Goal: Book appointment/travel/reservation

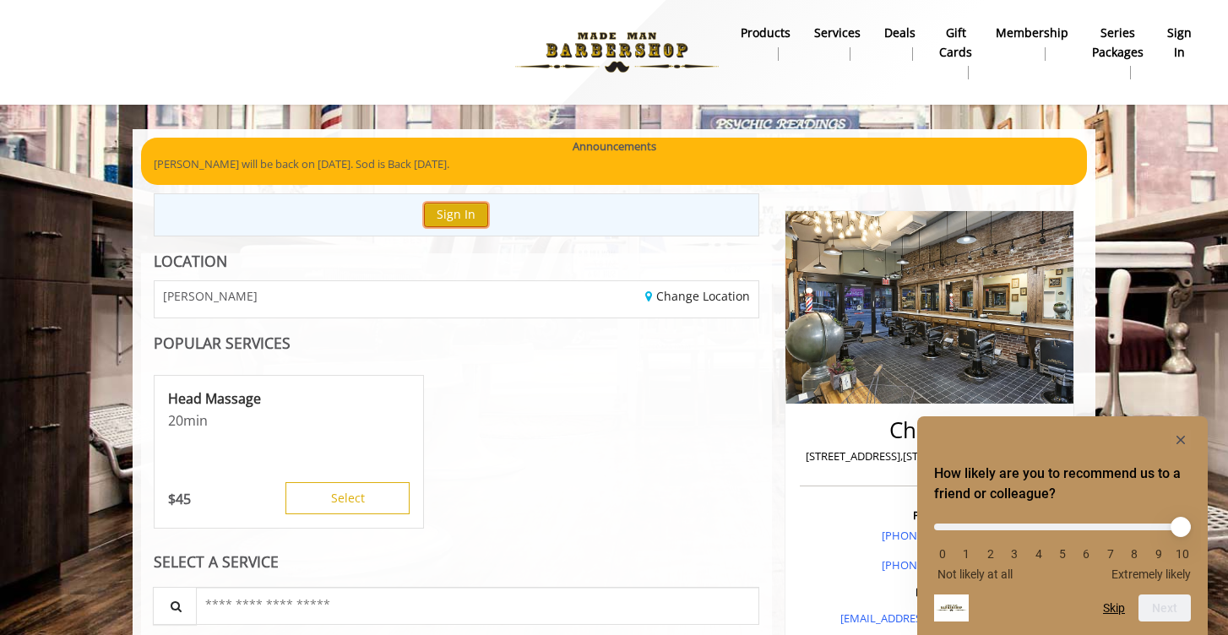
click at [467, 214] on button "Sign In" at bounding box center [456, 215] width 64 height 25
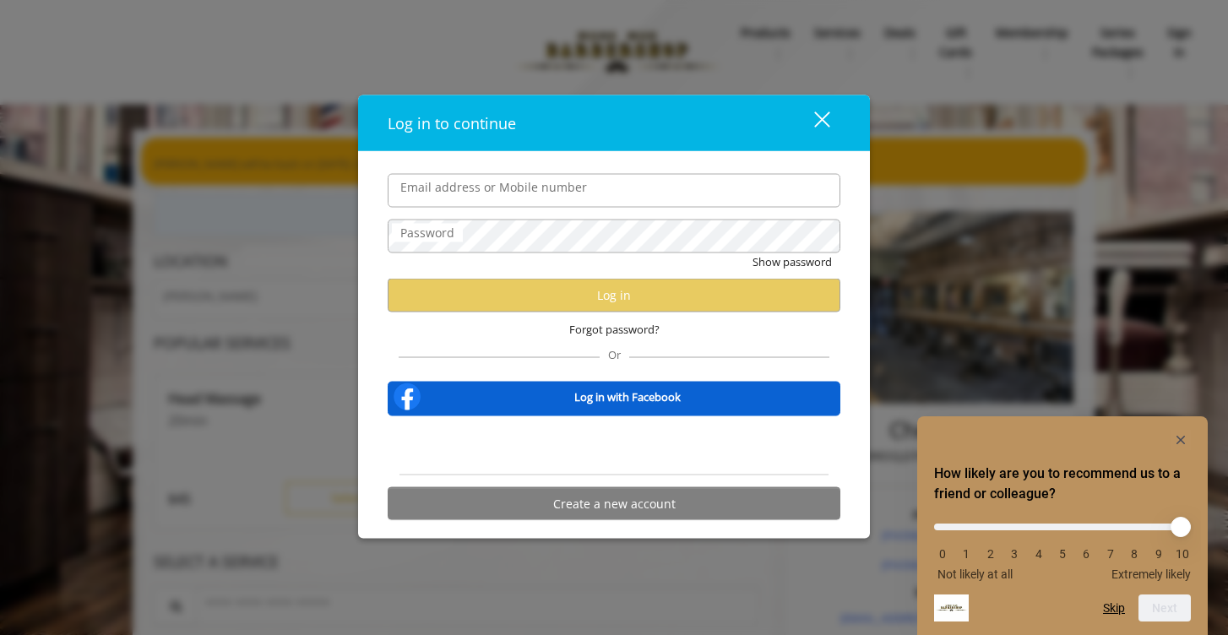
click at [471, 196] on input "Email address or Mobile number" at bounding box center [614, 190] width 453 height 34
type input "**********"
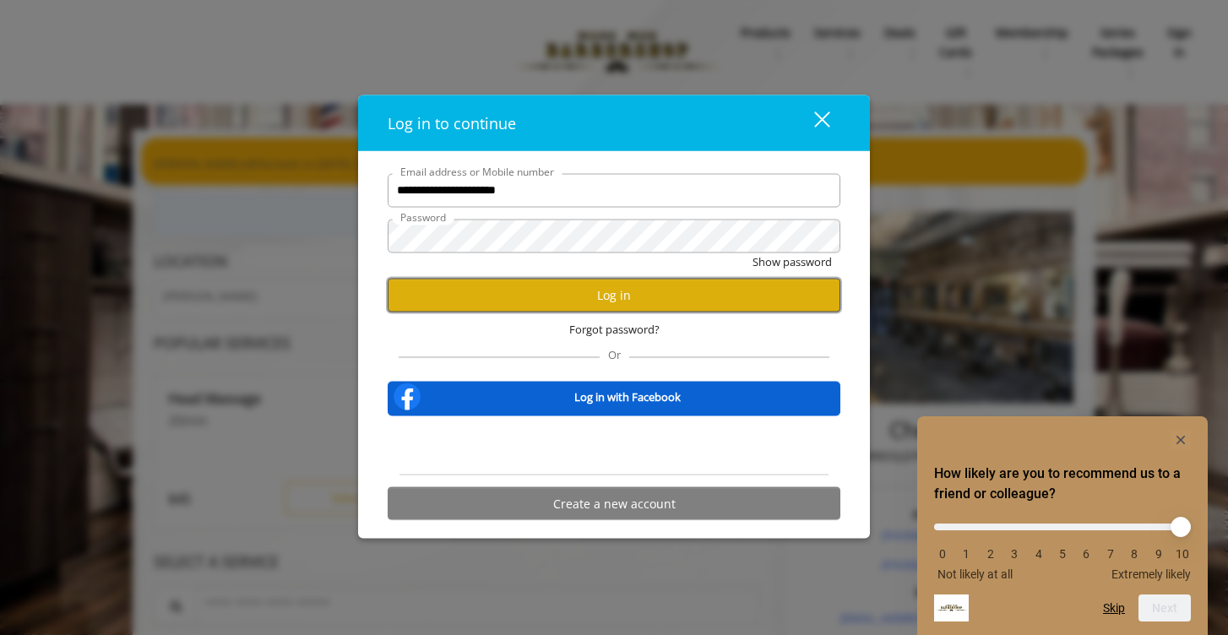
click at [548, 284] on button "Log in" at bounding box center [614, 295] width 453 height 33
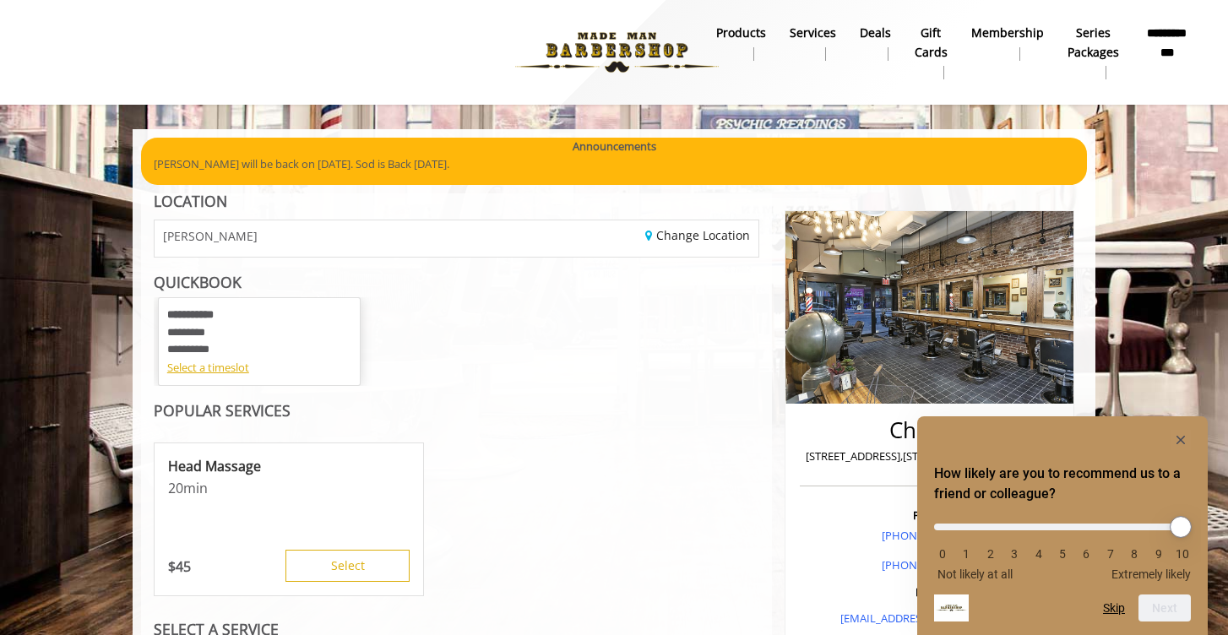
type input "**"
click at [1181, 526] on input "range" at bounding box center [1062, 527] width 257 height 7
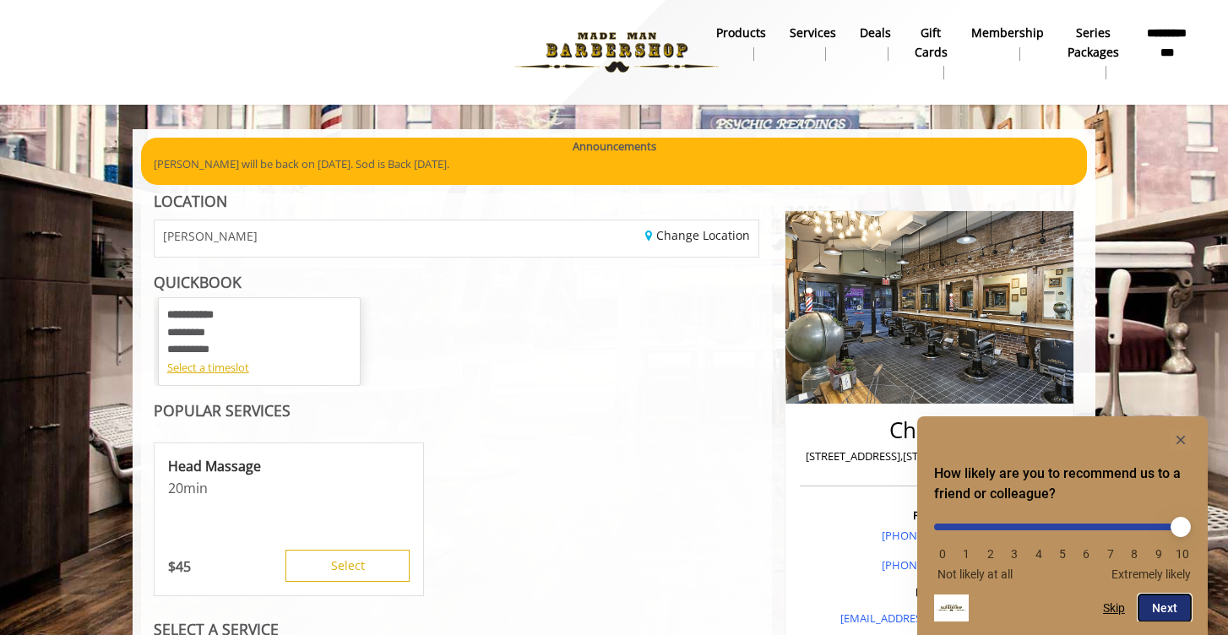
click at [1164, 602] on button "Next" at bounding box center [1165, 608] width 52 height 27
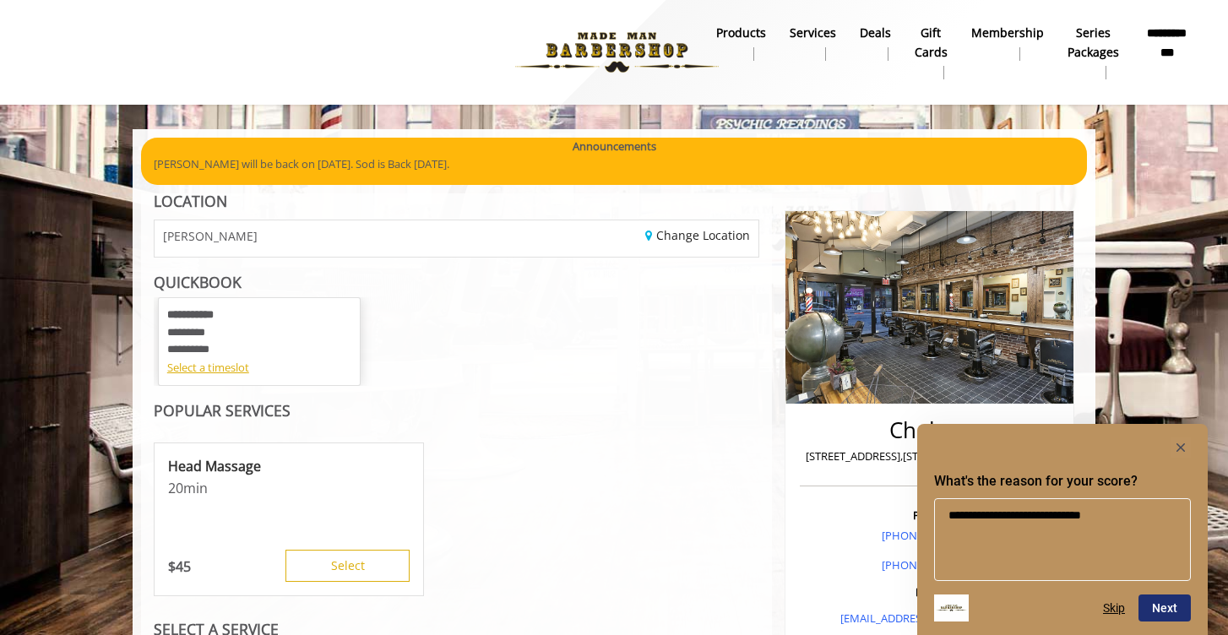
type textarea "**********"
click at [1162, 607] on button "Next" at bounding box center [1165, 608] width 52 height 27
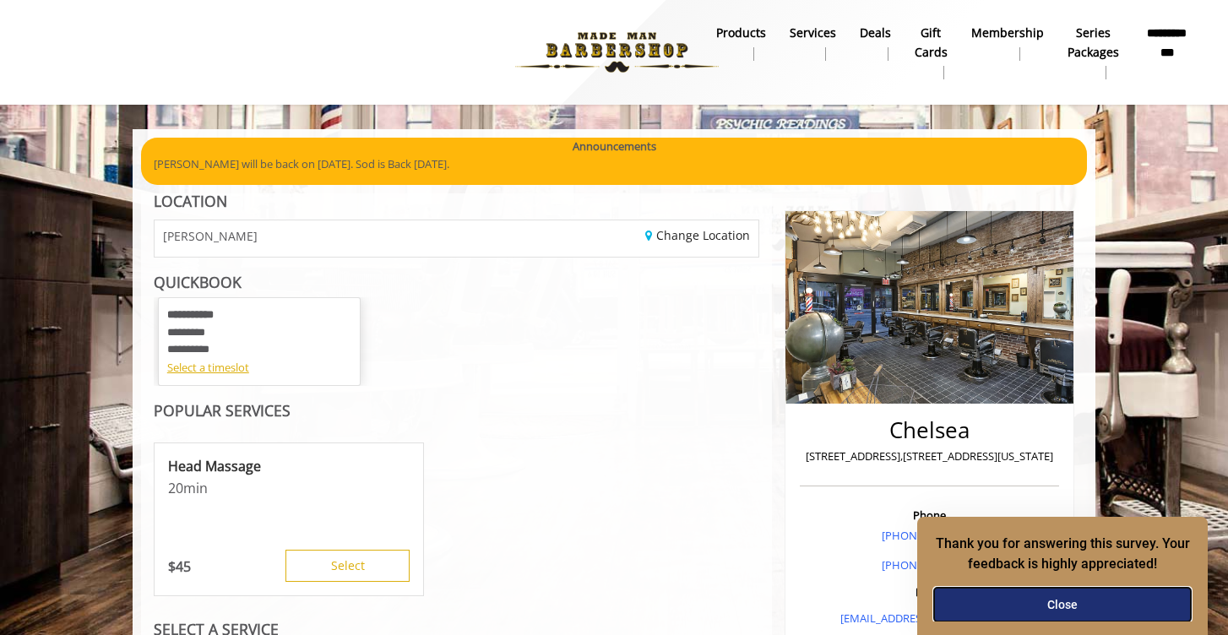
click at [1119, 607] on button "Close" at bounding box center [1062, 605] width 257 height 34
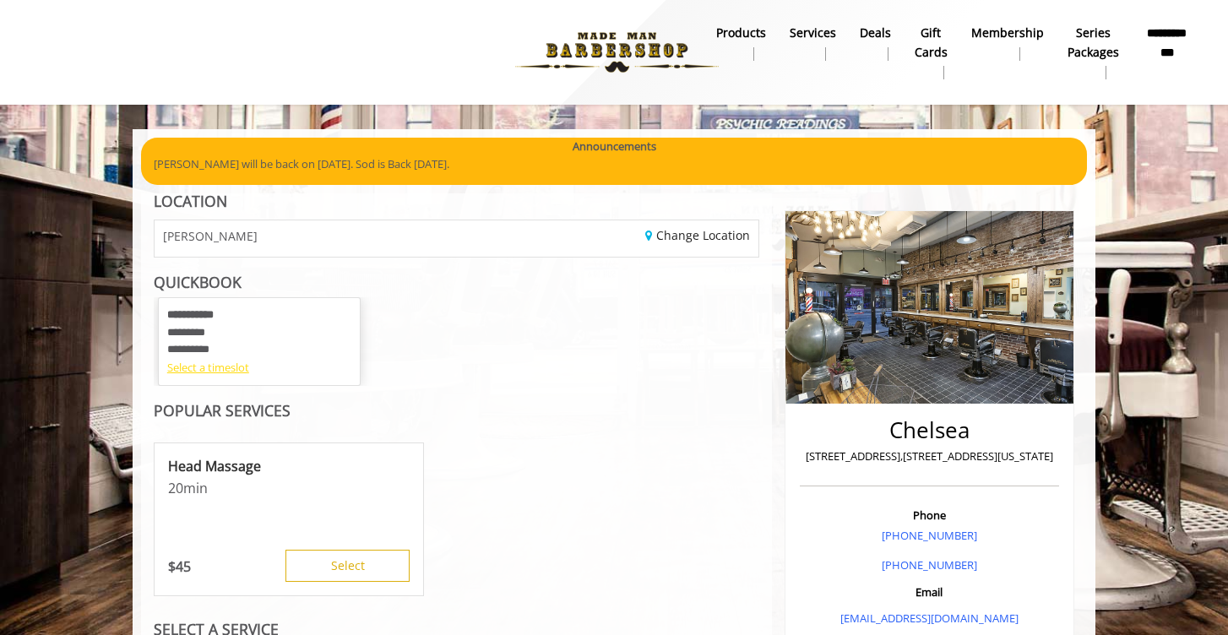
click at [225, 367] on div "Select a timeslot" at bounding box center [259, 368] width 184 height 18
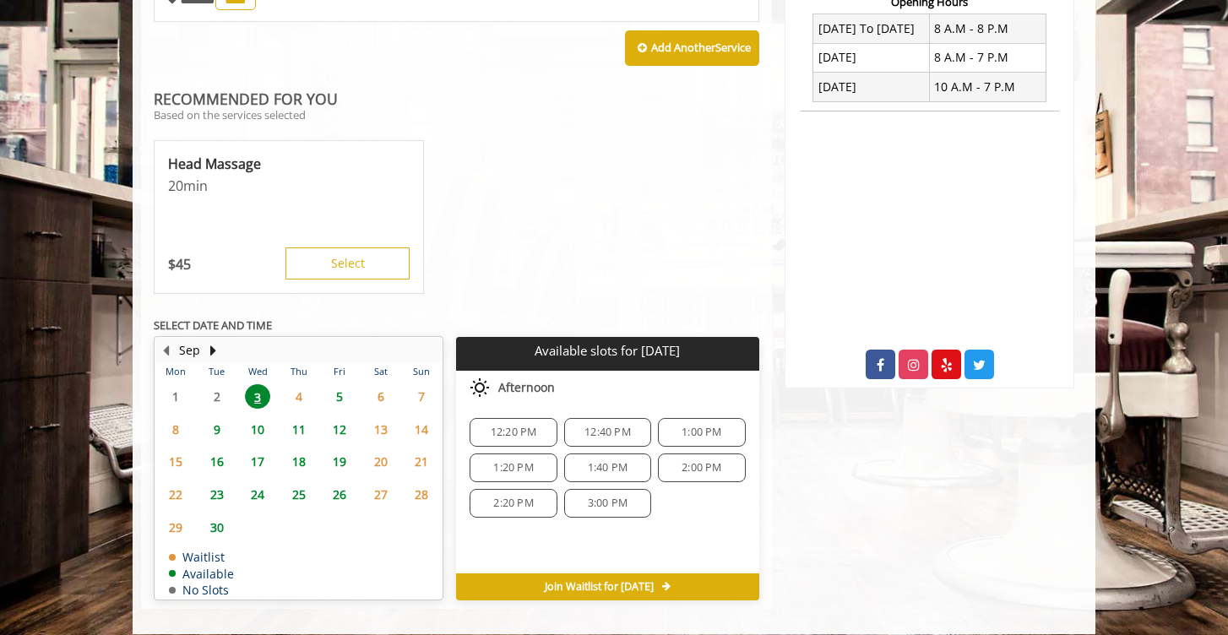
scroll to position [672, 0]
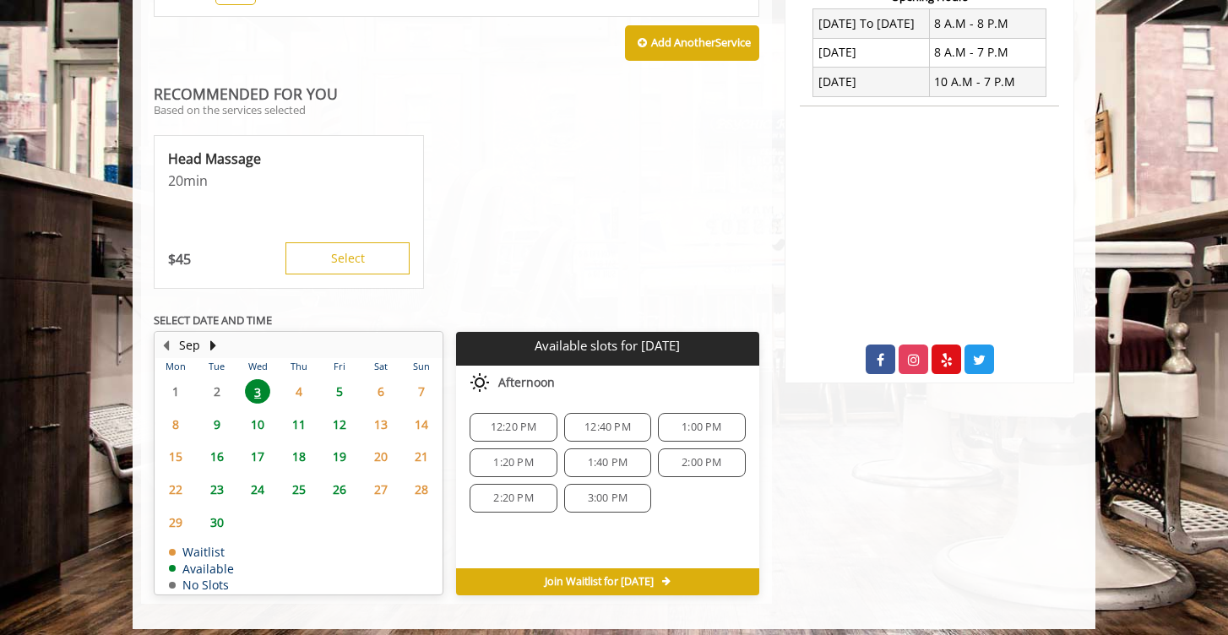
click at [341, 392] on span "5" at bounding box center [339, 391] width 25 height 25
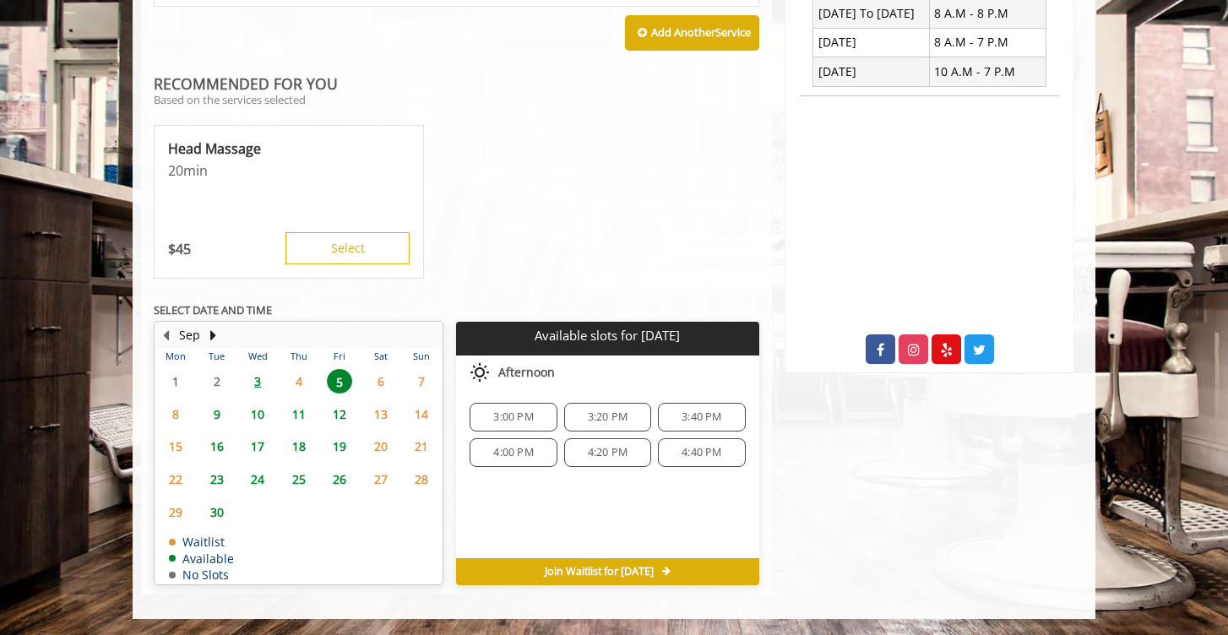
click at [536, 451] on span "4:00 PM" at bounding box center [513, 453] width 72 height 14
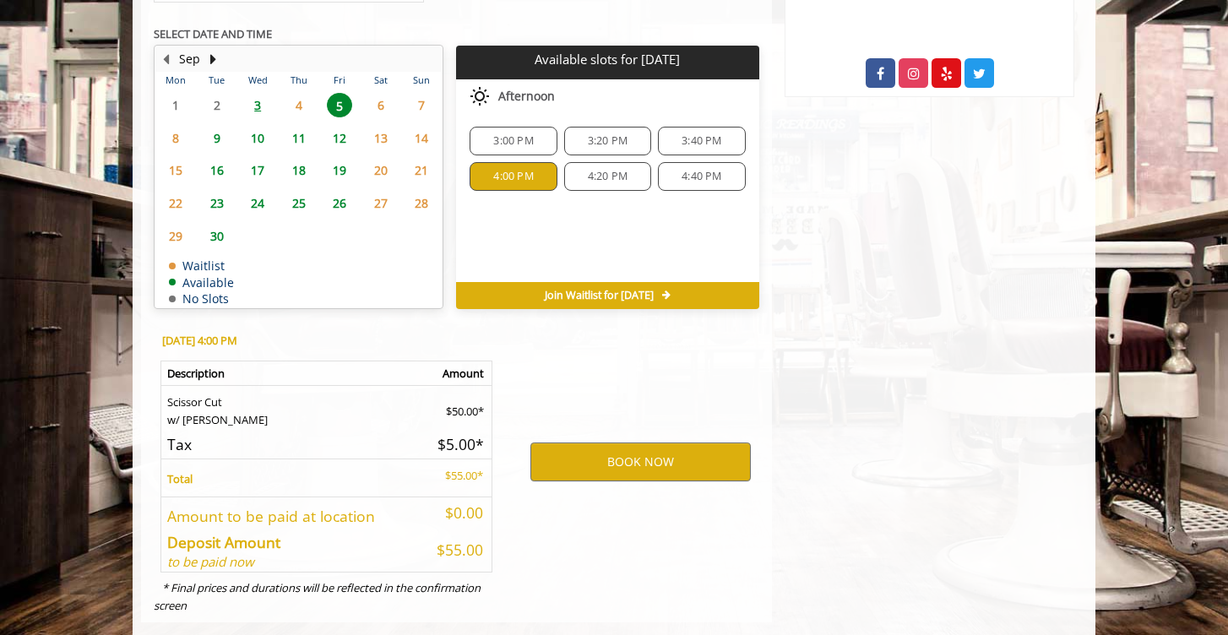
scroll to position [988, 0]
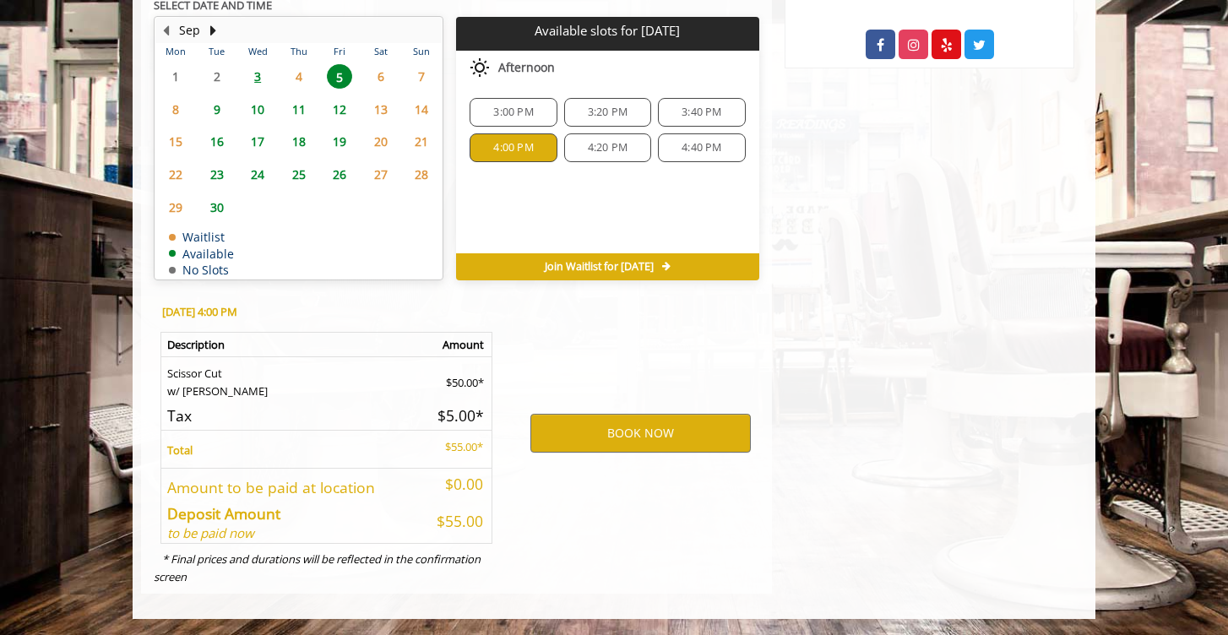
click at [294, 68] on span "4" at bounding box center [298, 76] width 25 height 25
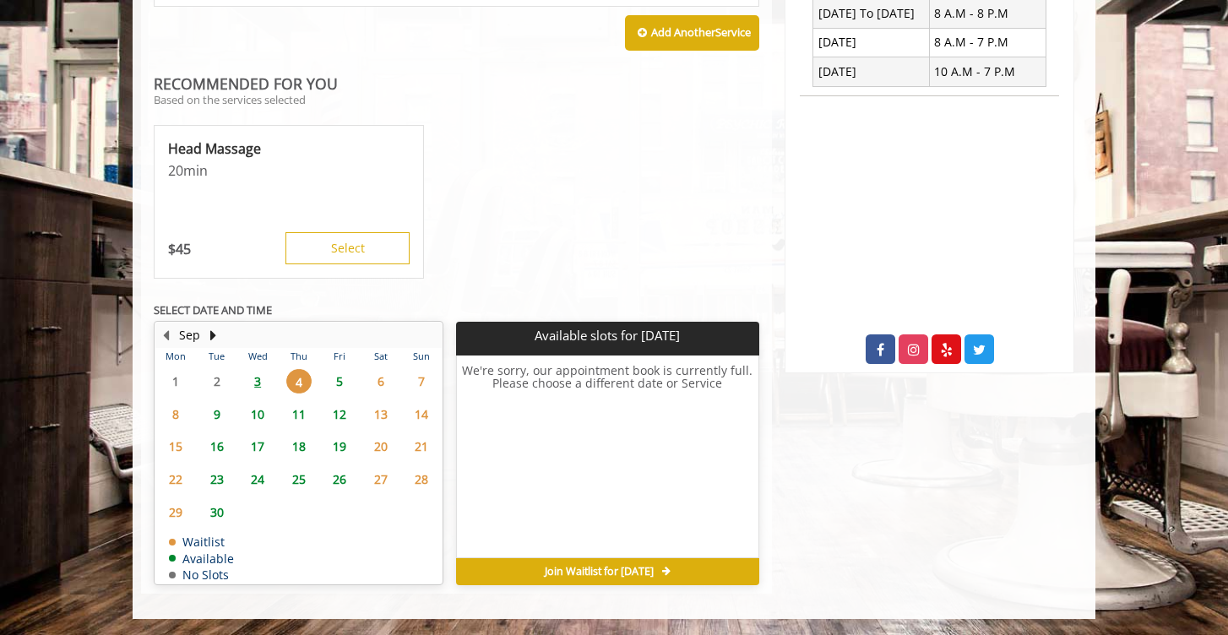
click at [337, 375] on span "5" at bounding box center [339, 381] width 25 height 25
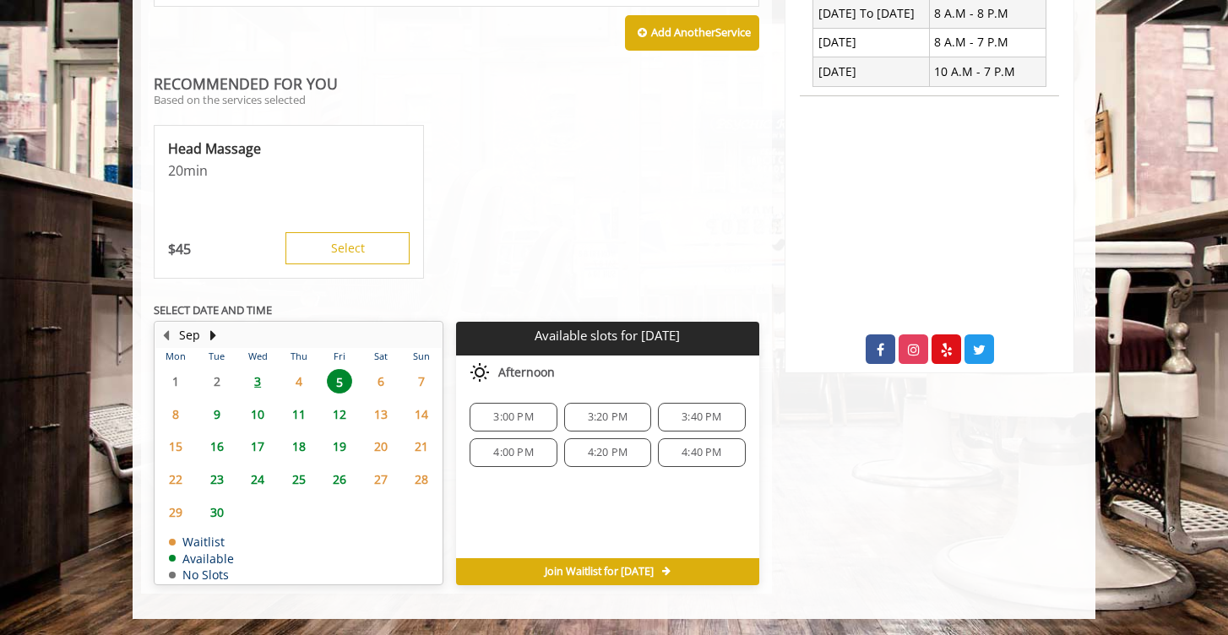
click at [383, 384] on span "6" at bounding box center [380, 381] width 25 height 25
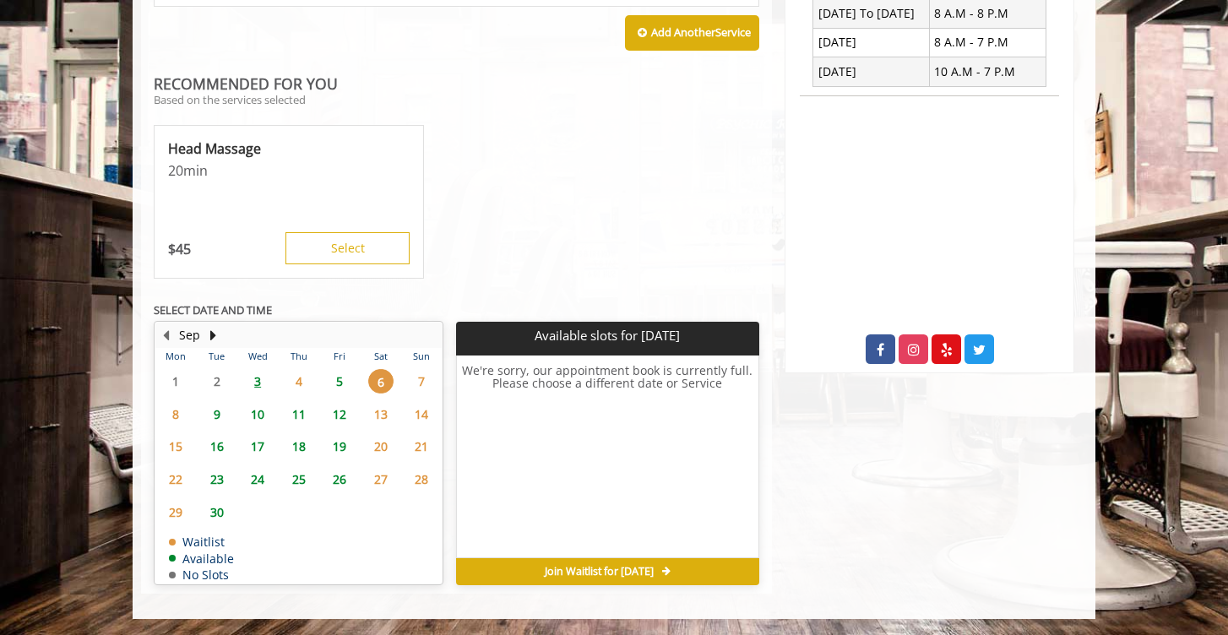
click at [339, 373] on span "5" at bounding box center [339, 381] width 25 height 25
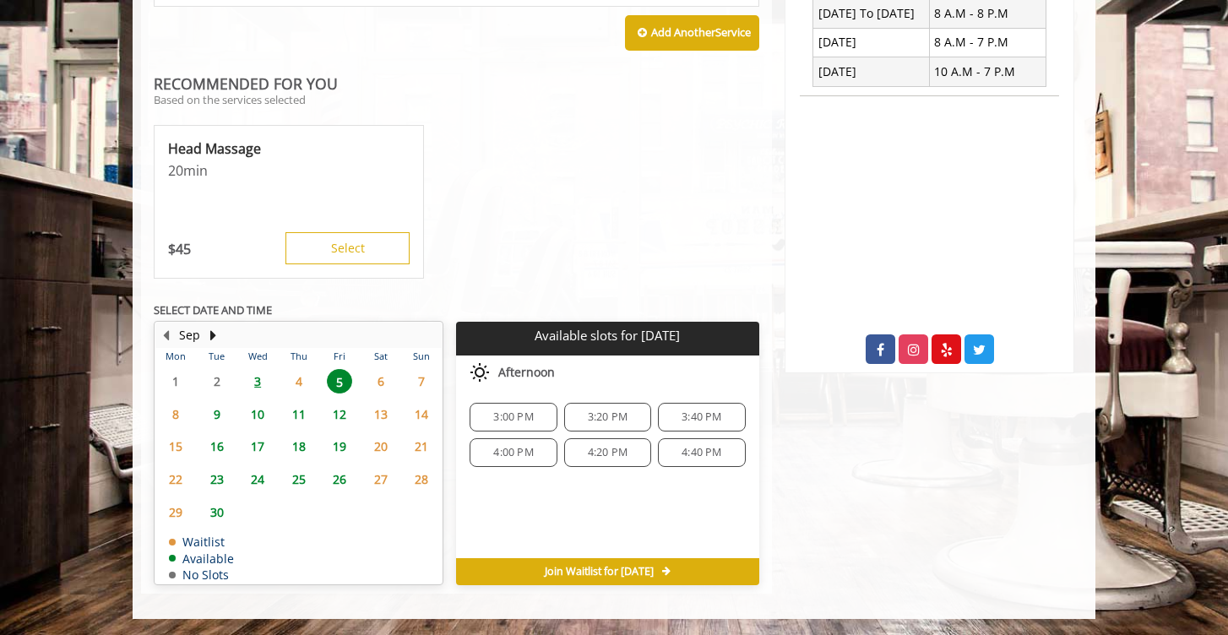
click at [535, 421] on span "3:00 PM" at bounding box center [513, 418] width 72 height 14
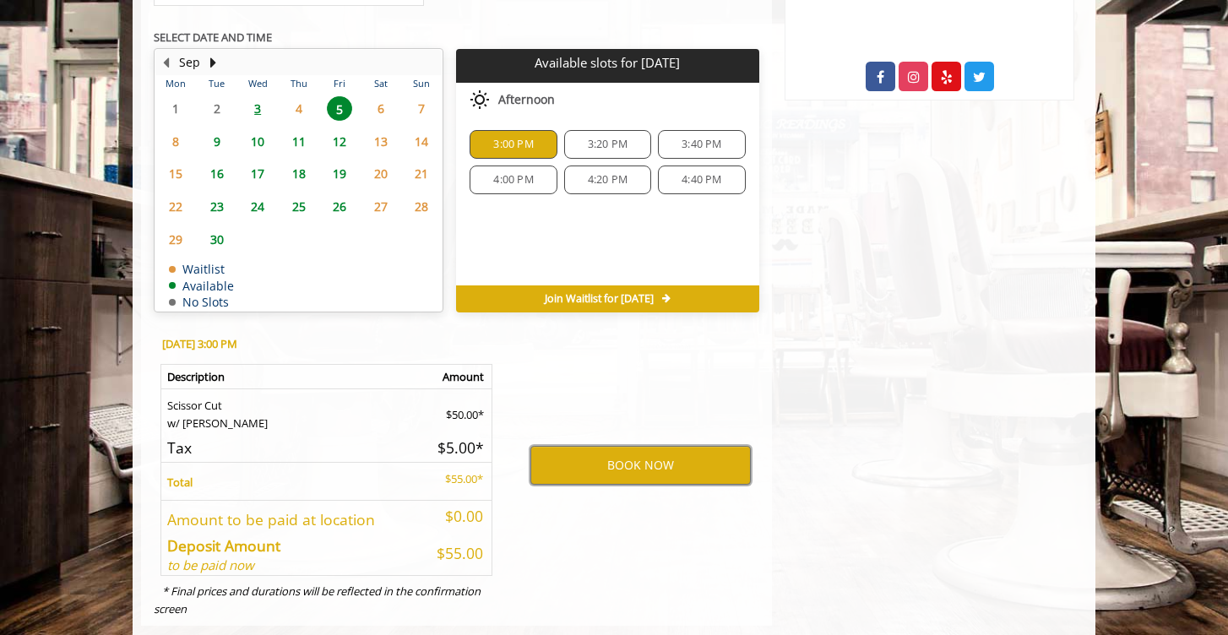
scroll to position [925, 0]
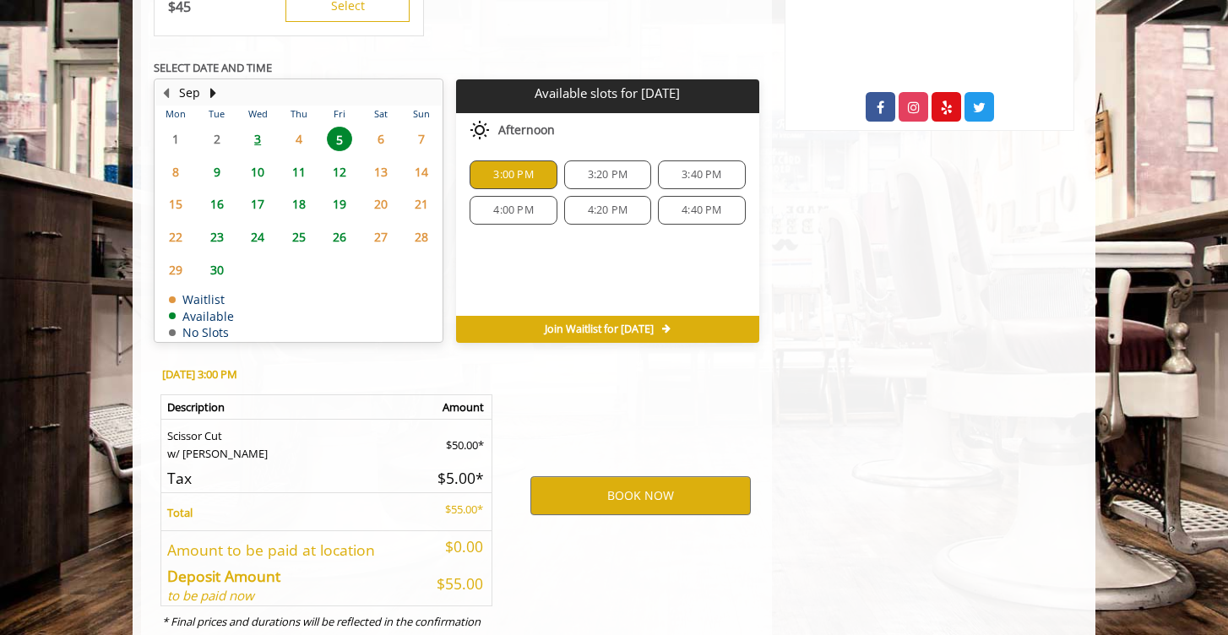
click at [261, 138] on span "3" at bounding box center [257, 139] width 25 height 25
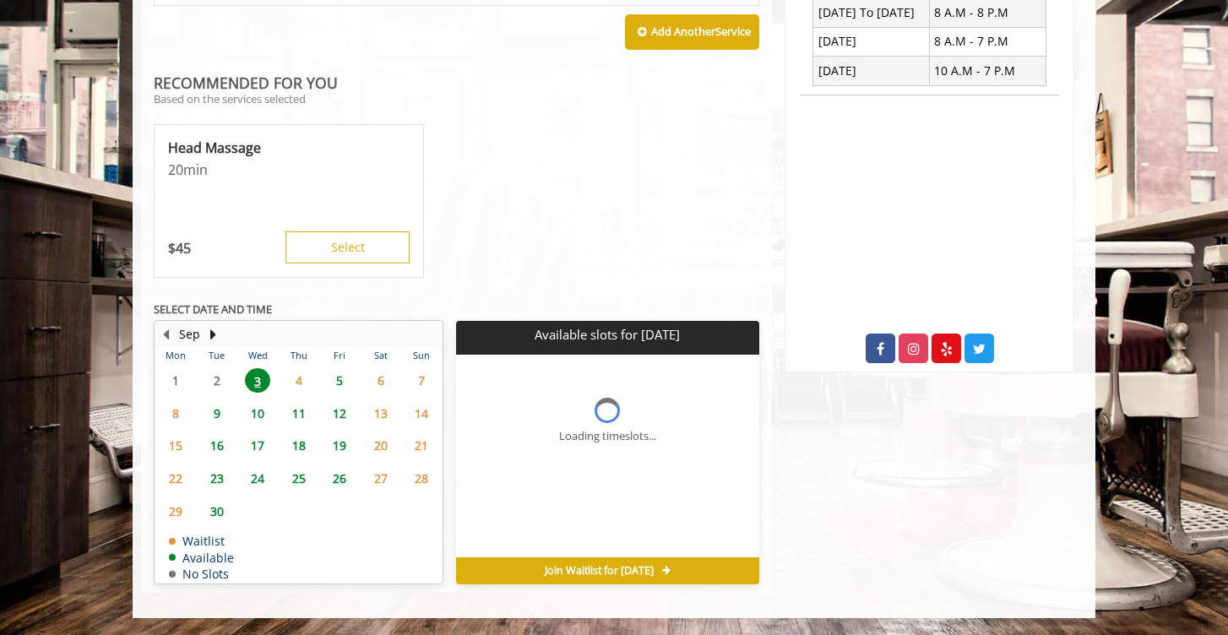
scroll to position [683, 0]
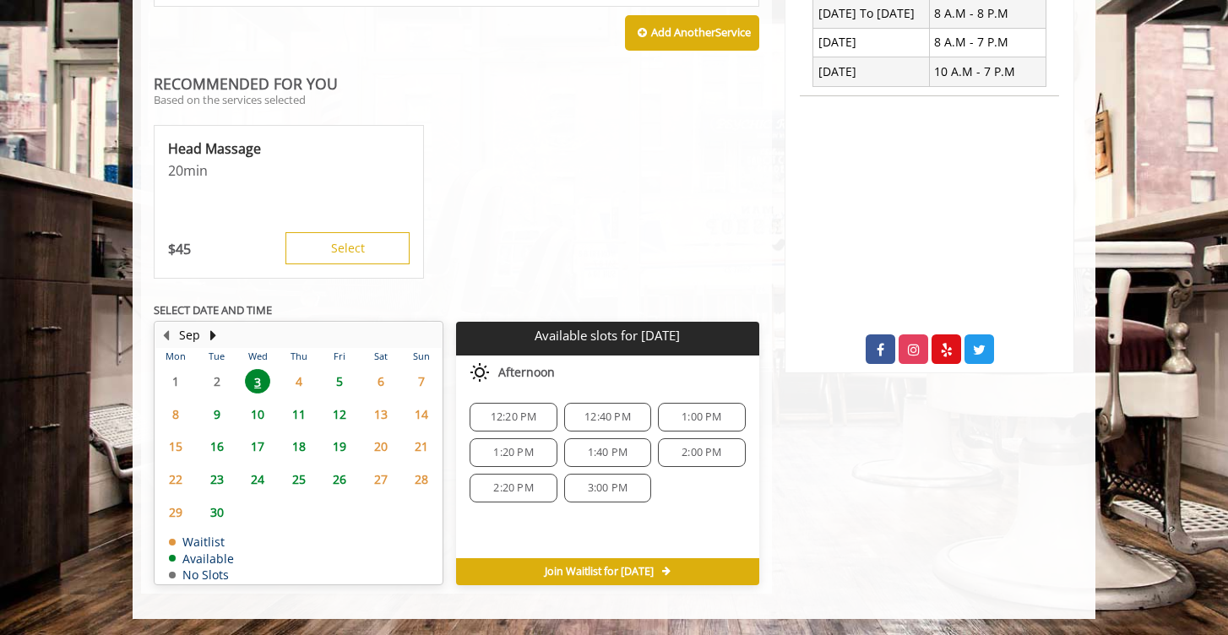
click at [597, 482] on span "3:00 PM" at bounding box center [608, 489] width 40 height 14
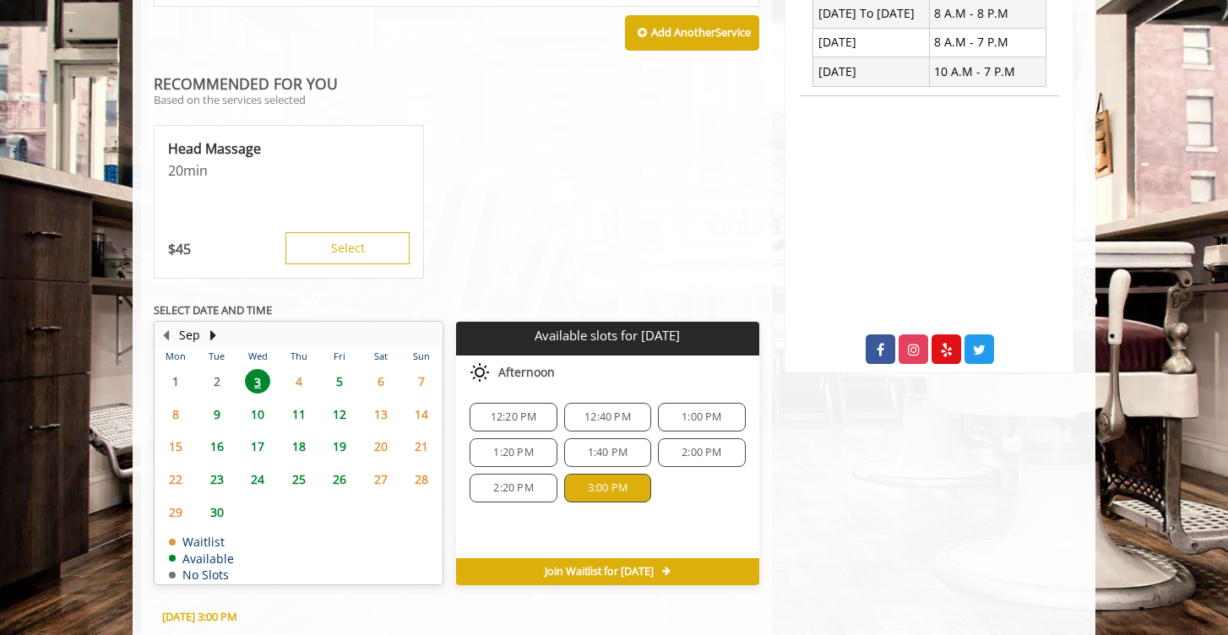
scroll to position [988, 0]
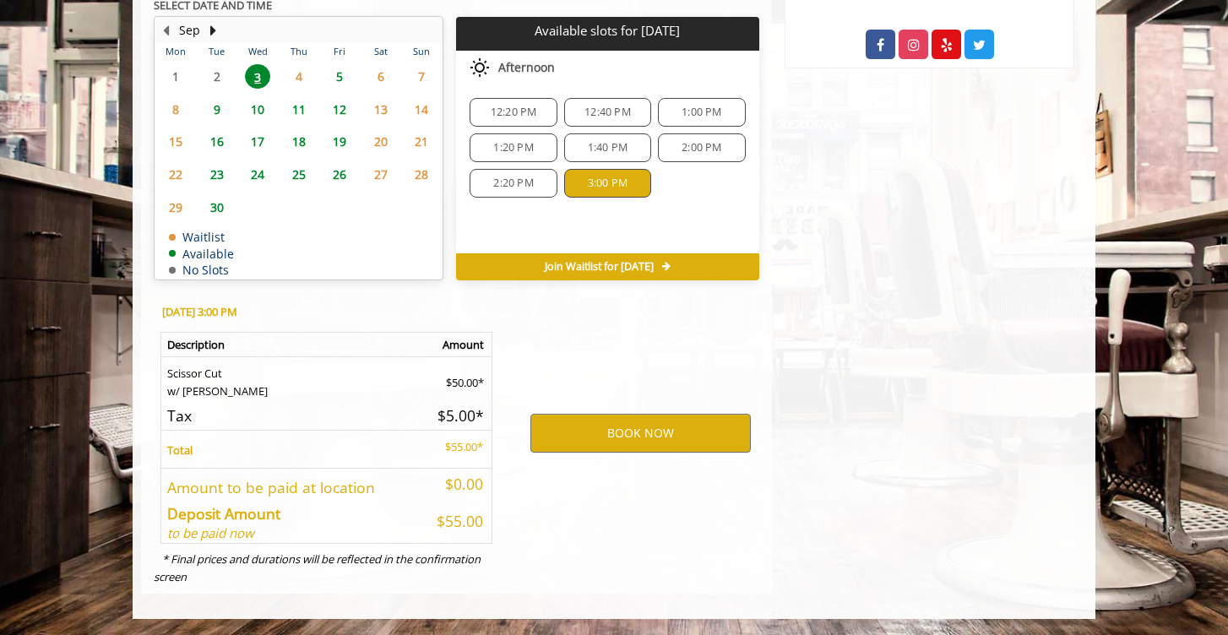
click at [343, 72] on span "5" at bounding box center [339, 76] width 25 height 25
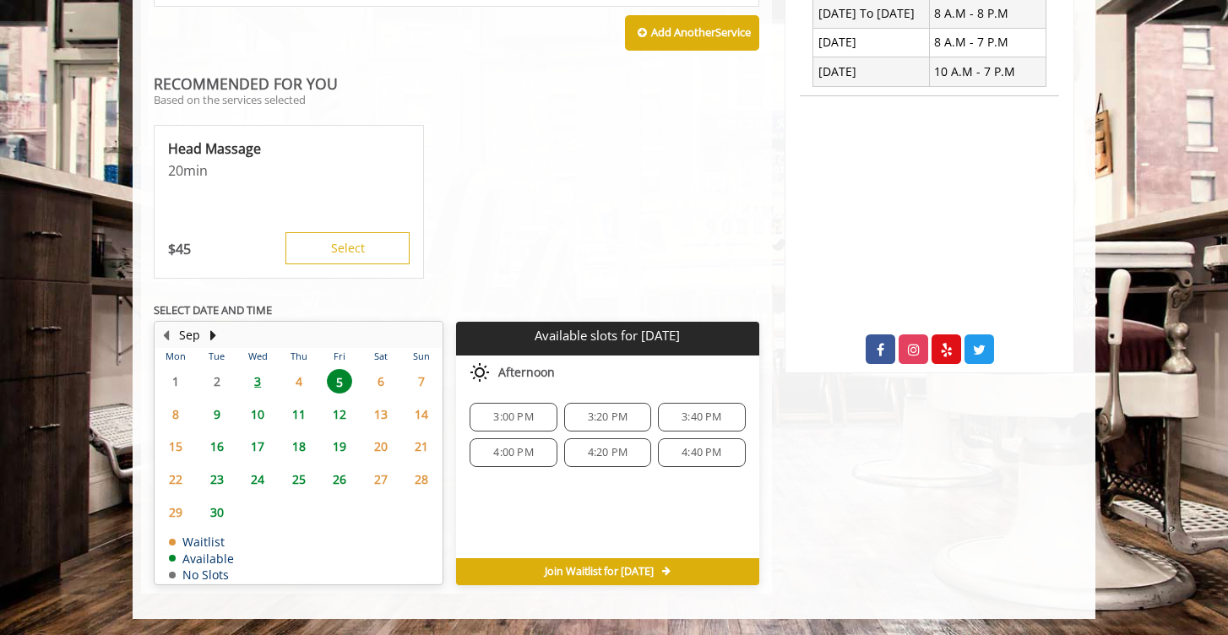
click at [523, 415] on span "3:00 PM" at bounding box center [513, 418] width 40 height 14
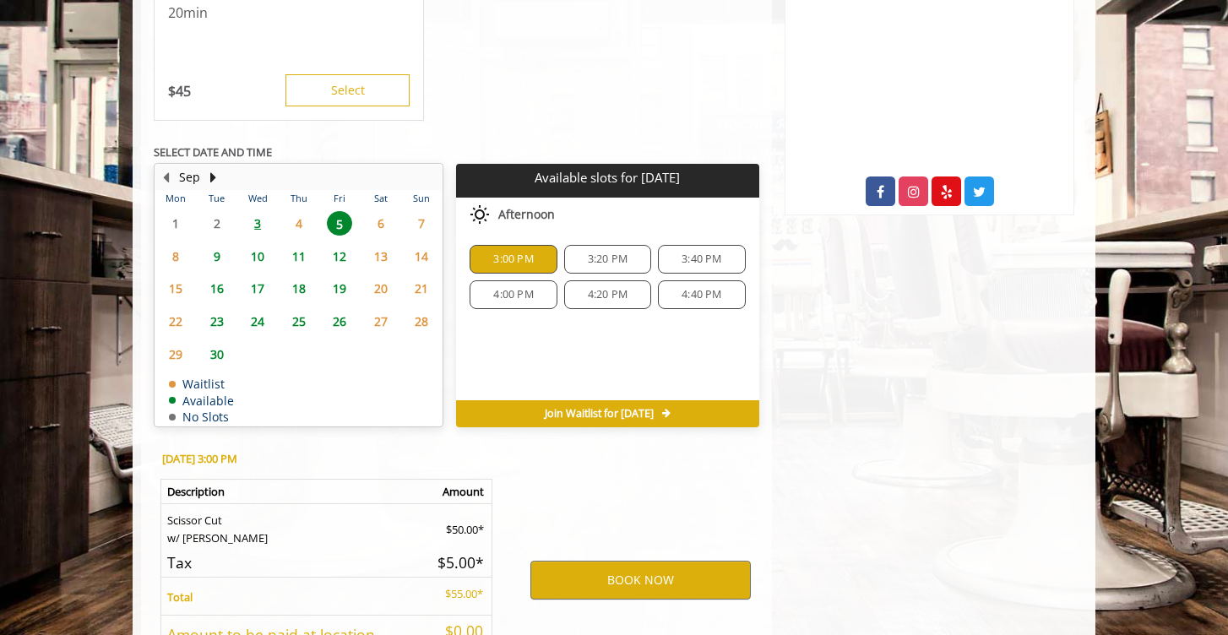
scroll to position [988, 0]
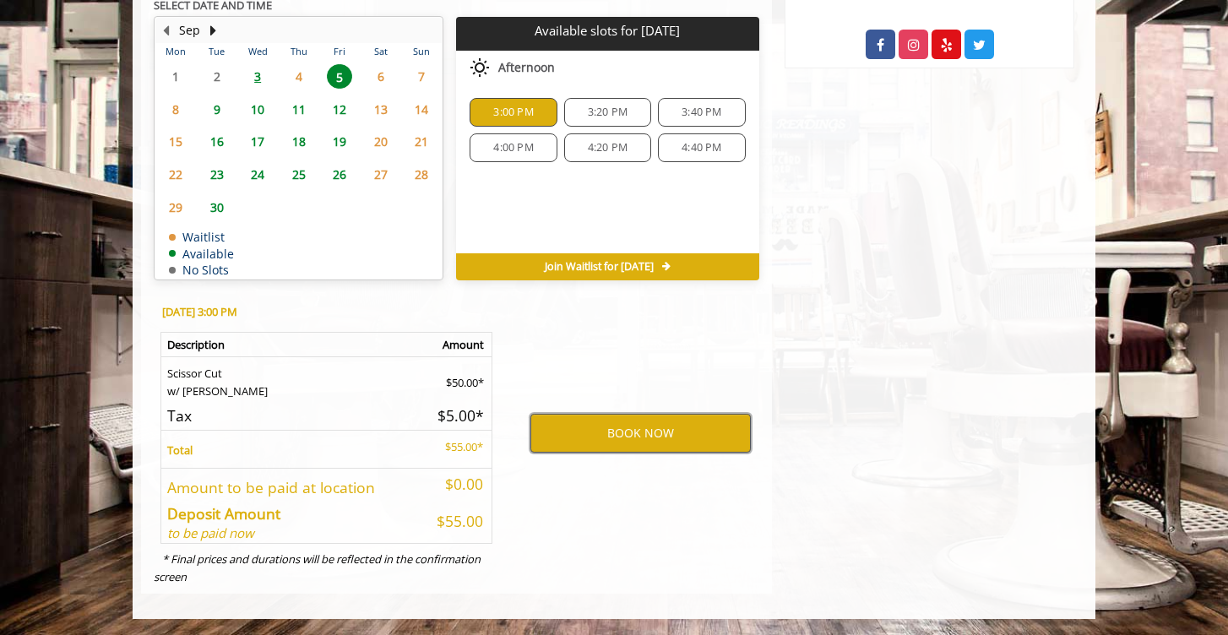
click at [626, 435] on button "BOOK NOW" at bounding box center [641, 433] width 221 height 39
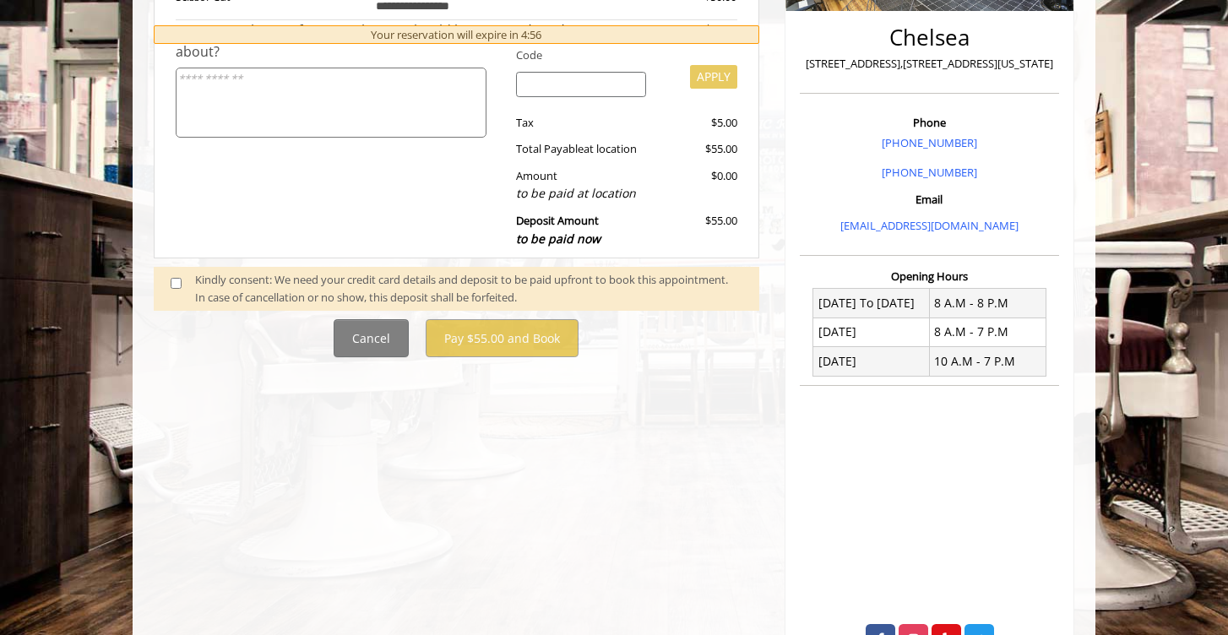
scroll to position [413, 0]
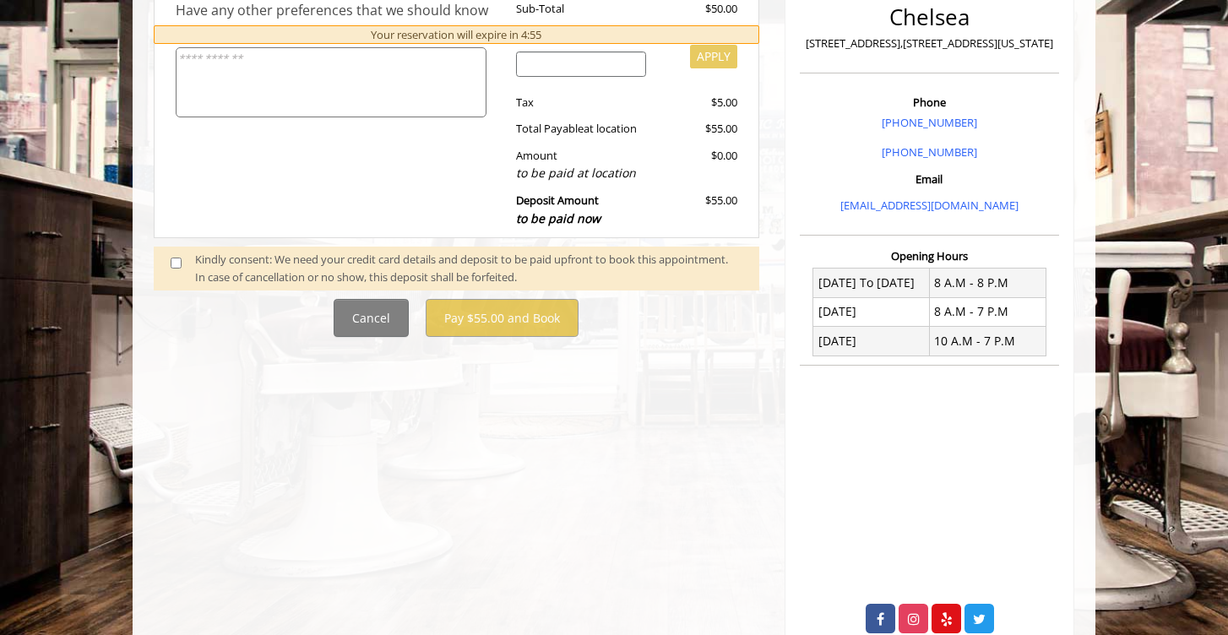
click at [164, 264] on span at bounding box center [183, 268] width 50 height 35
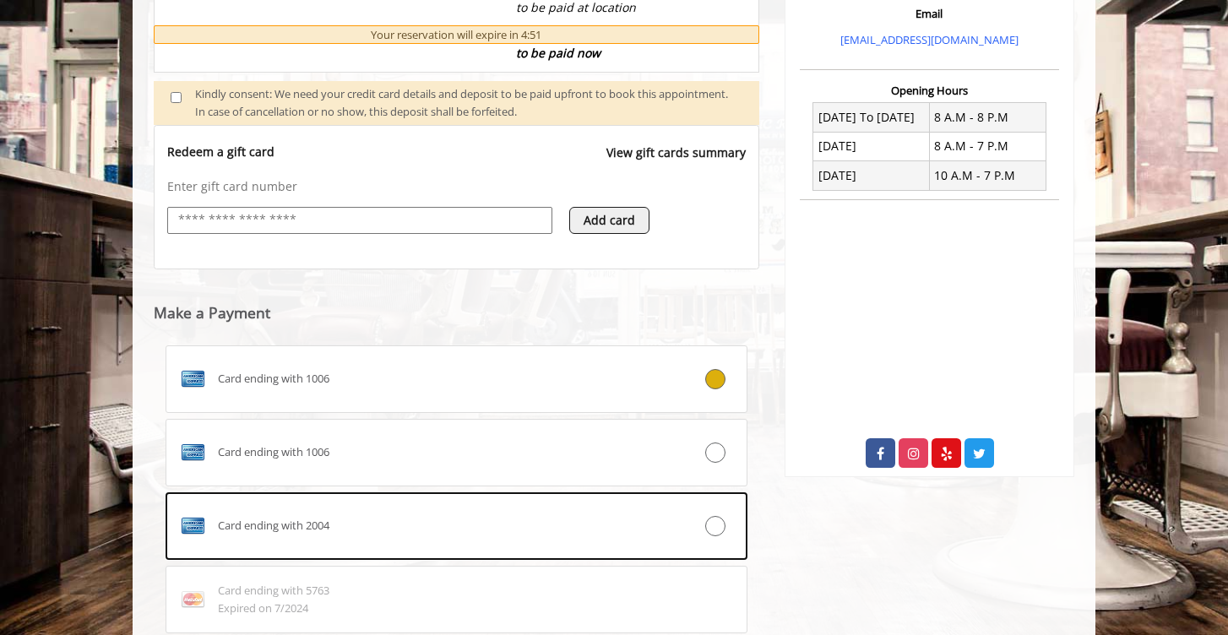
scroll to position [587, 0]
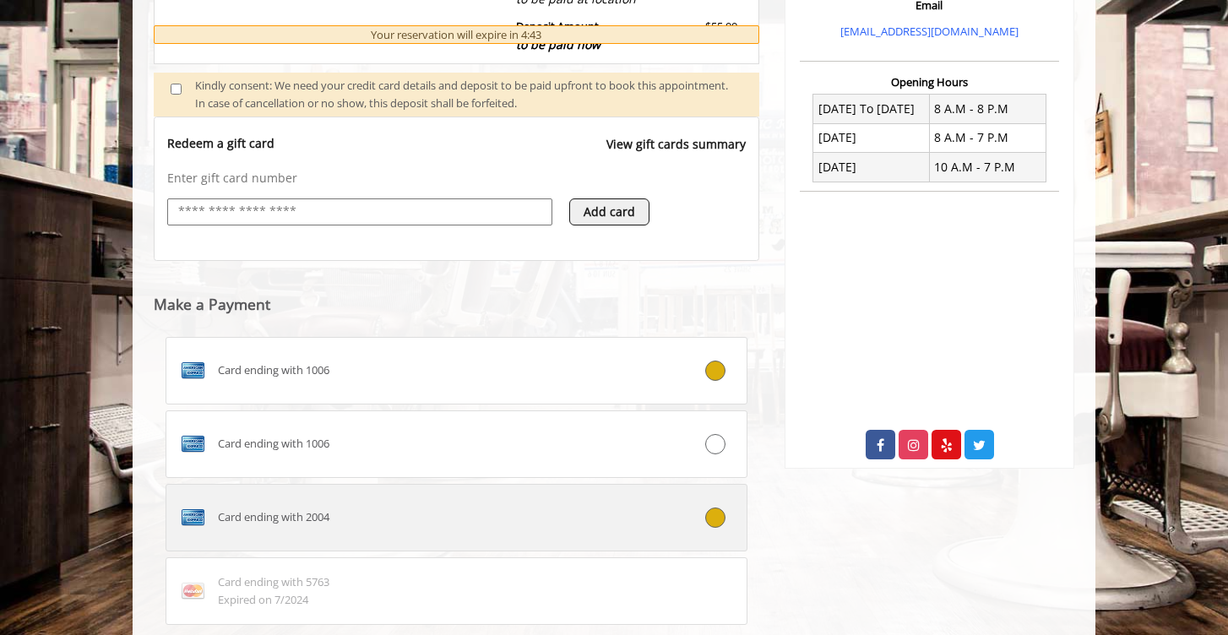
click at [359, 513] on div "Card ending with 2004" at bounding box center [407, 517] width 483 height 27
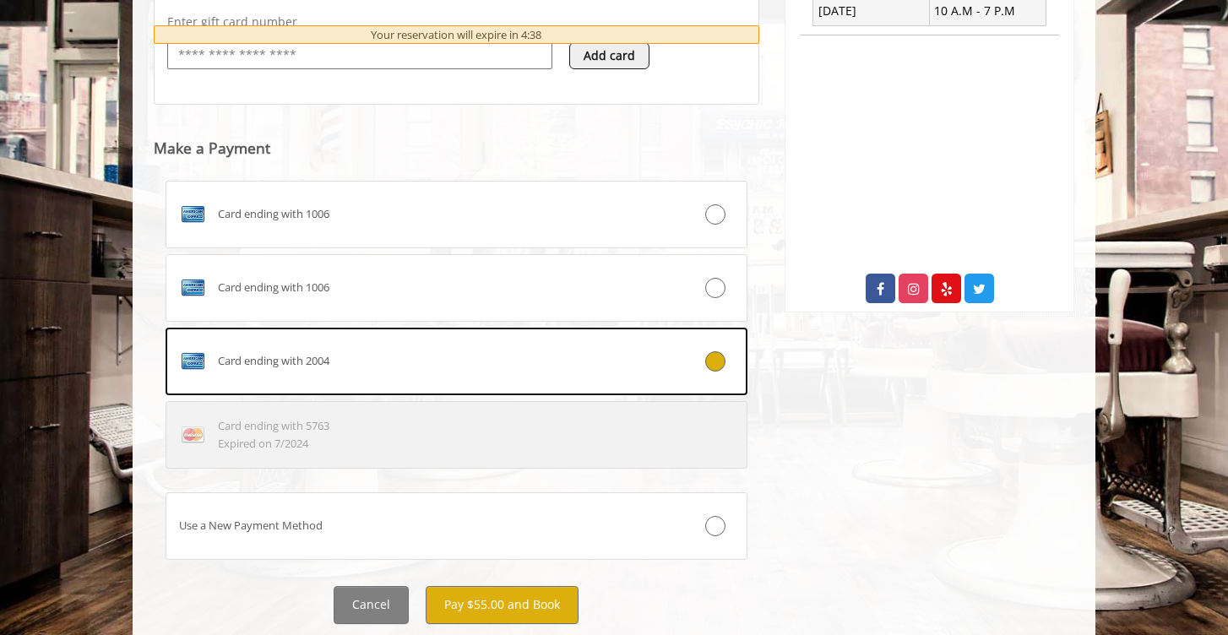
scroll to position [791, 0]
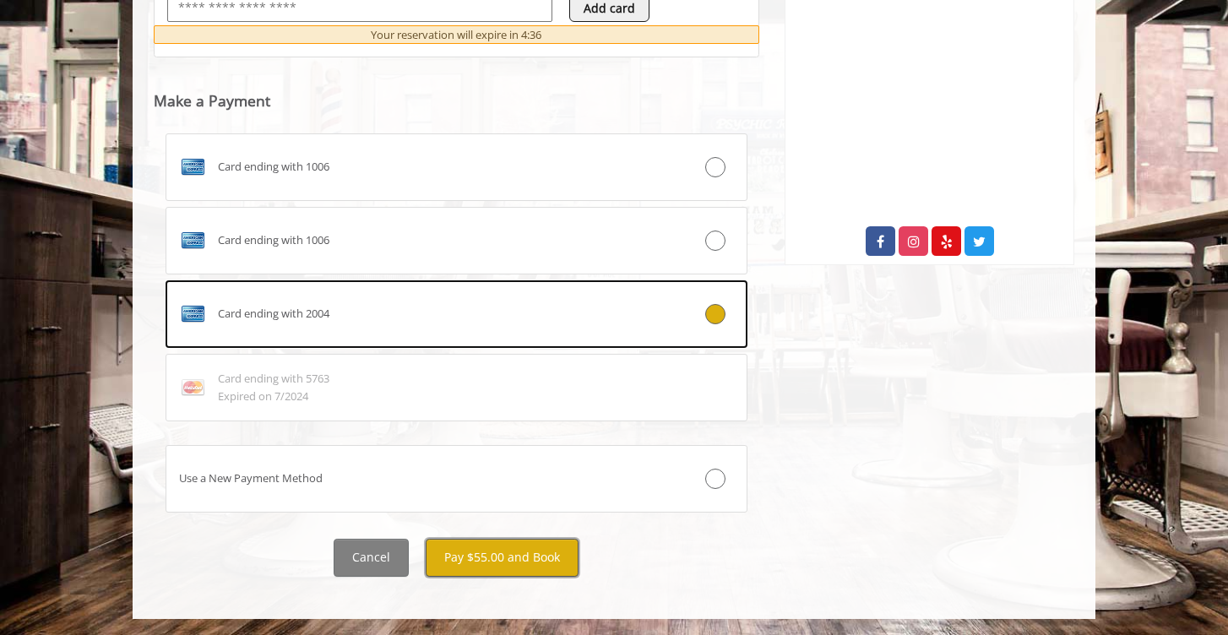
click at [480, 565] on button "Pay $55.00 and Book" at bounding box center [502, 558] width 153 height 38
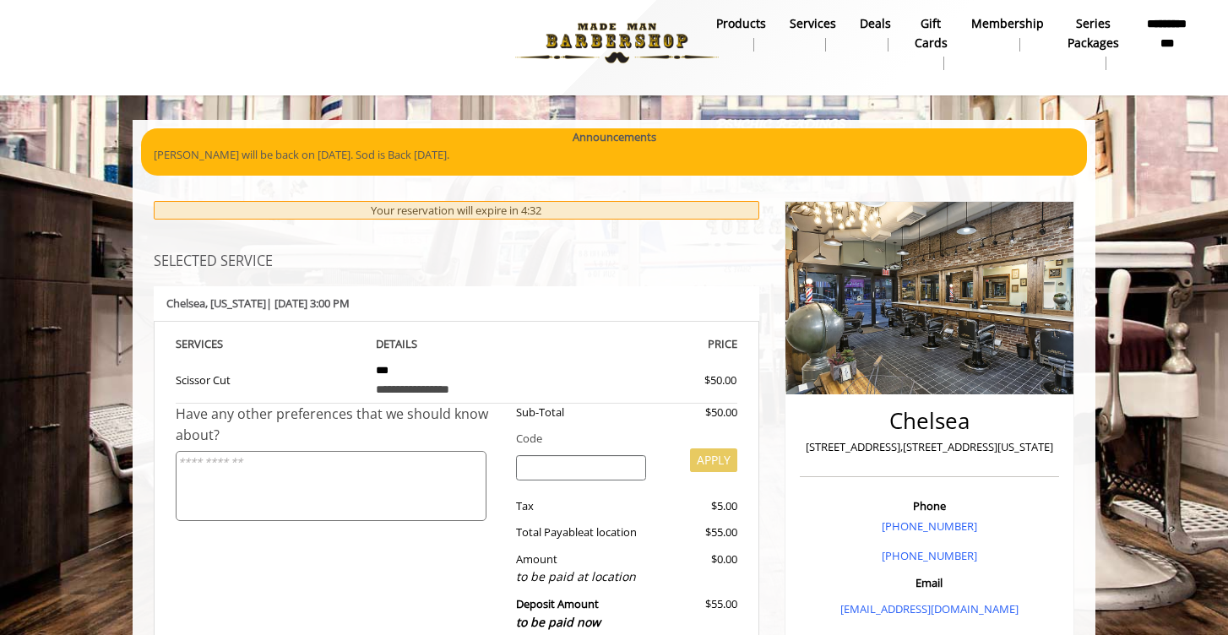
scroll to position [0, 0]
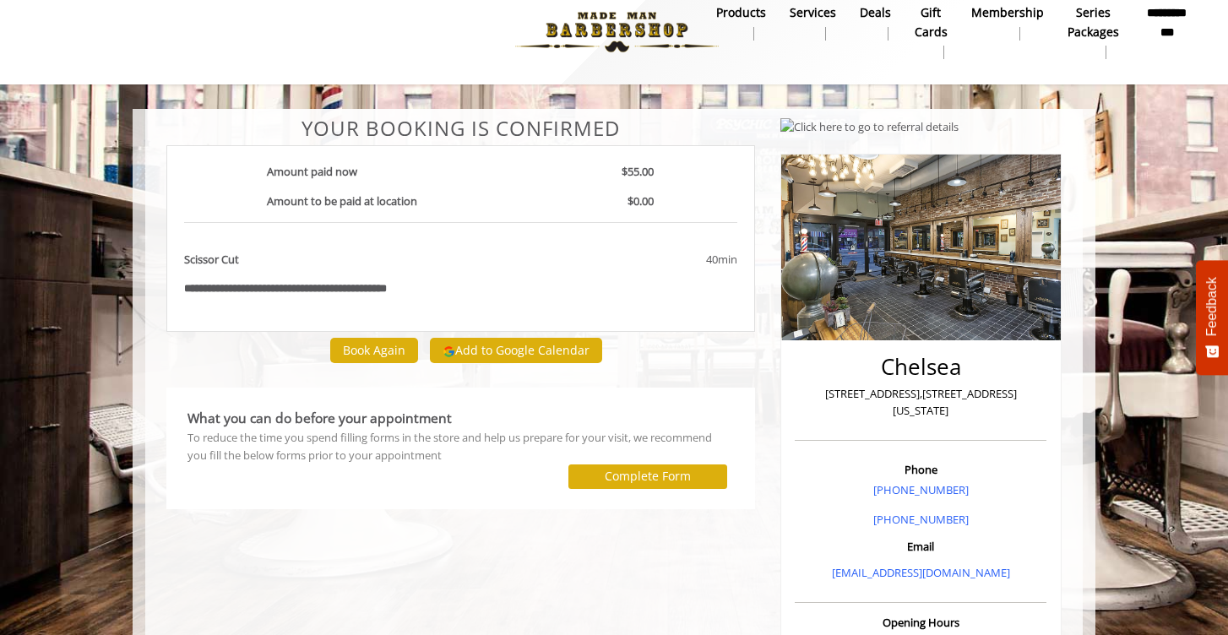
scroll to position [22, 0]
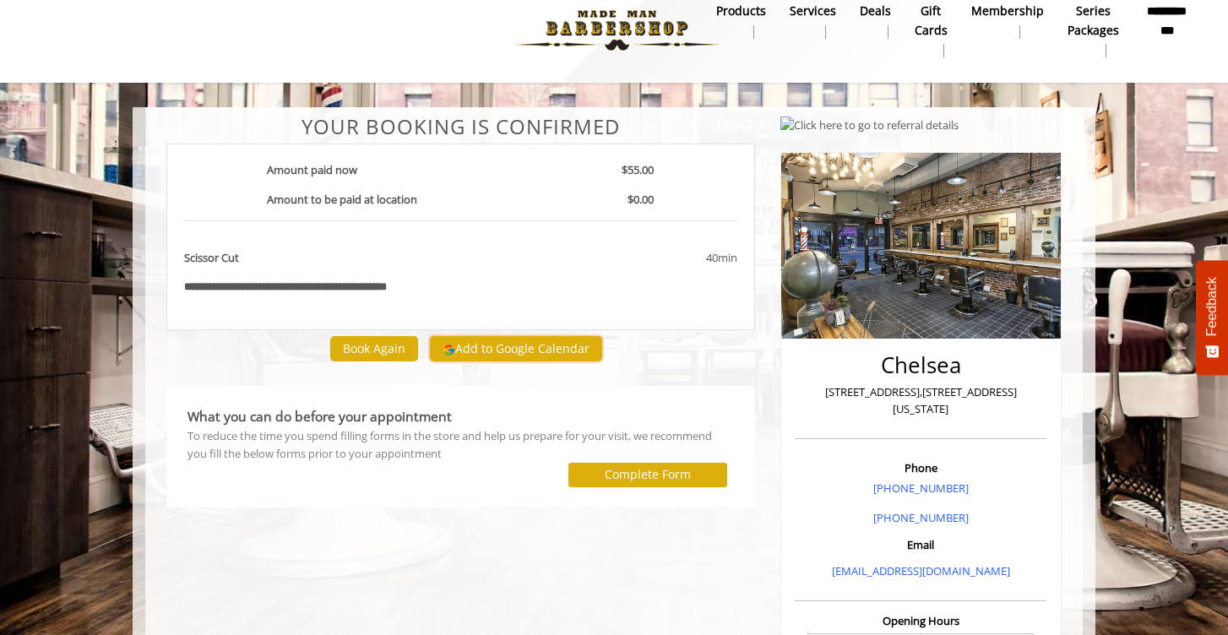
click at [516, 348] on button "Add to Google Calendar" at bounding box center [516, 348] width 172 height 25
